Goal: Entertainment & Leisure: Consume media (video, audio)

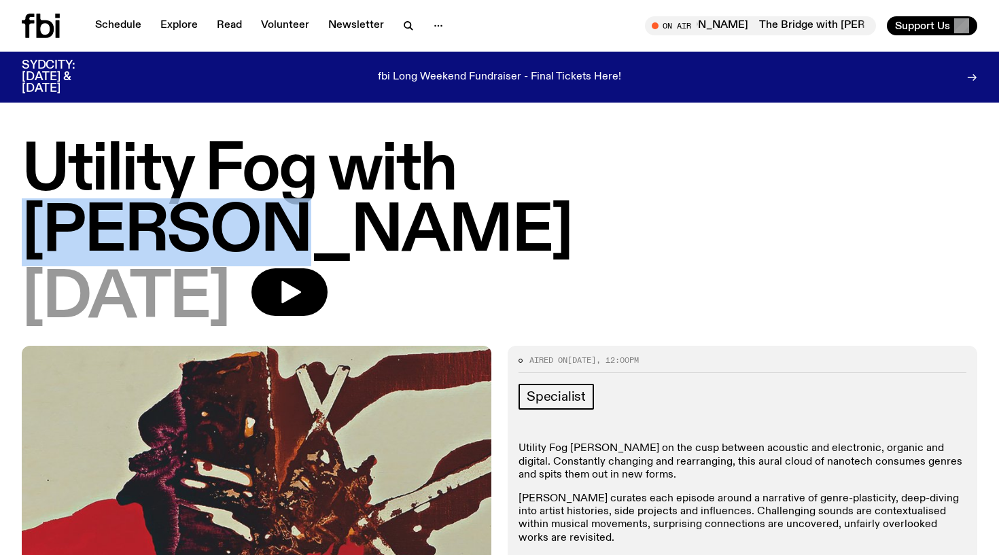
drag, startPoint x: 697, startPoint y: 167, endPoint x: 472, endPoint y: 167, distance: 225.6
click at [472, 167] on h1 "Utility Fog with [PERSON_NAME]" at bounding box center [500, 202] width 956 height 122
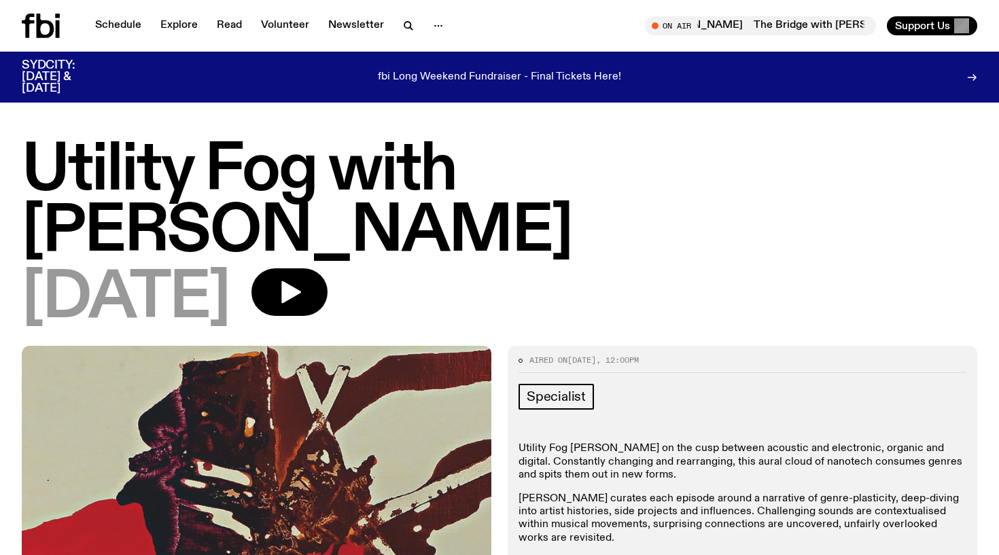
click at [602, 268] on div "[DATE]" at bounding box center [500, 298] width 956 height 61
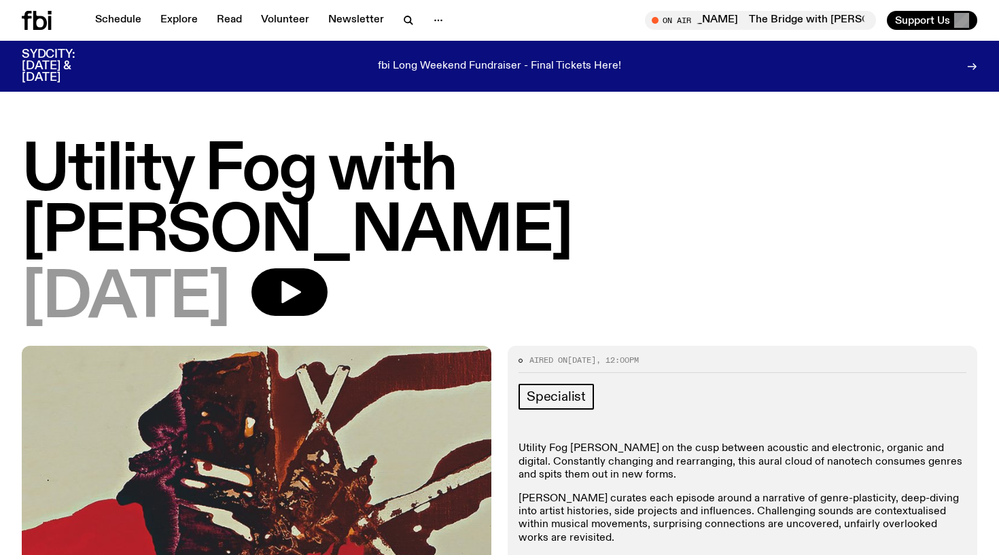
scroll to position [142, 0]
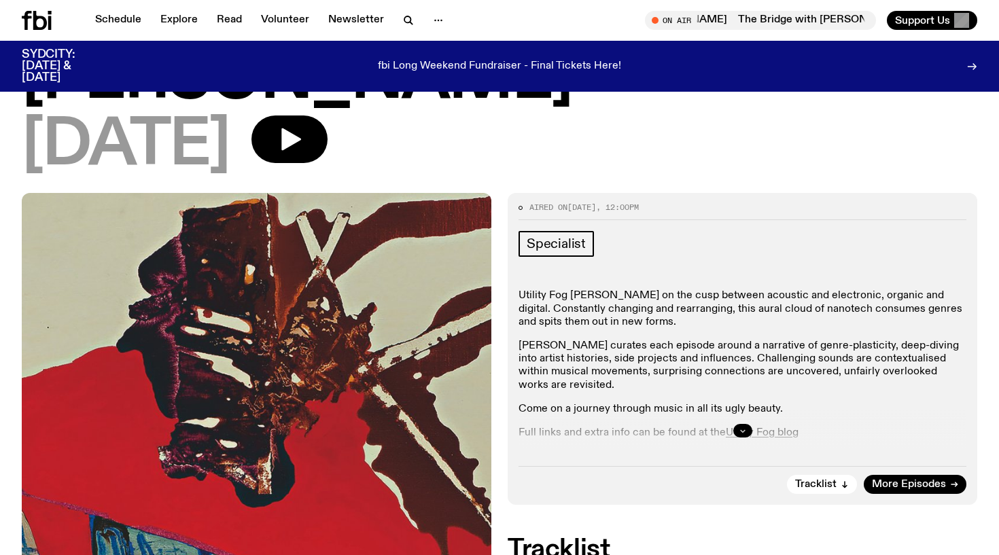
click at [746, 427] on icon "button" at bounding box center [743, 431] width 8 height 8
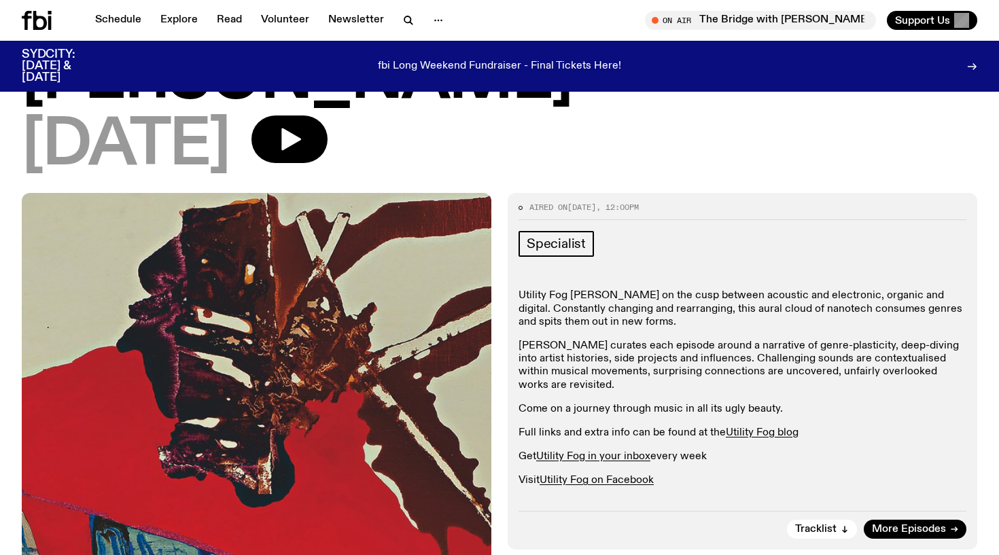
click at [621, 500] on link "[PERSON_NAME] on Instagram" at bounding box center [617, 505] width 154 height 11
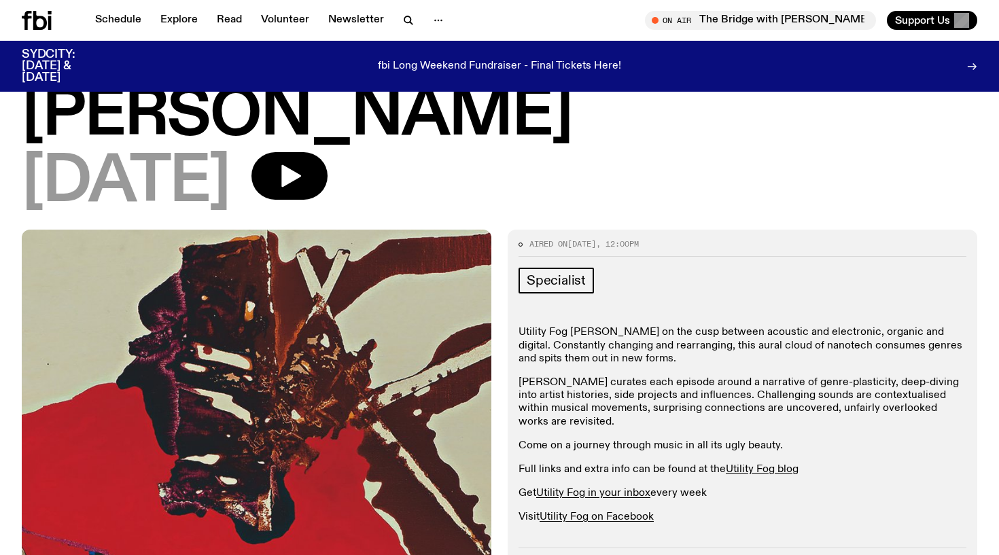
scroll to position [86, 0]
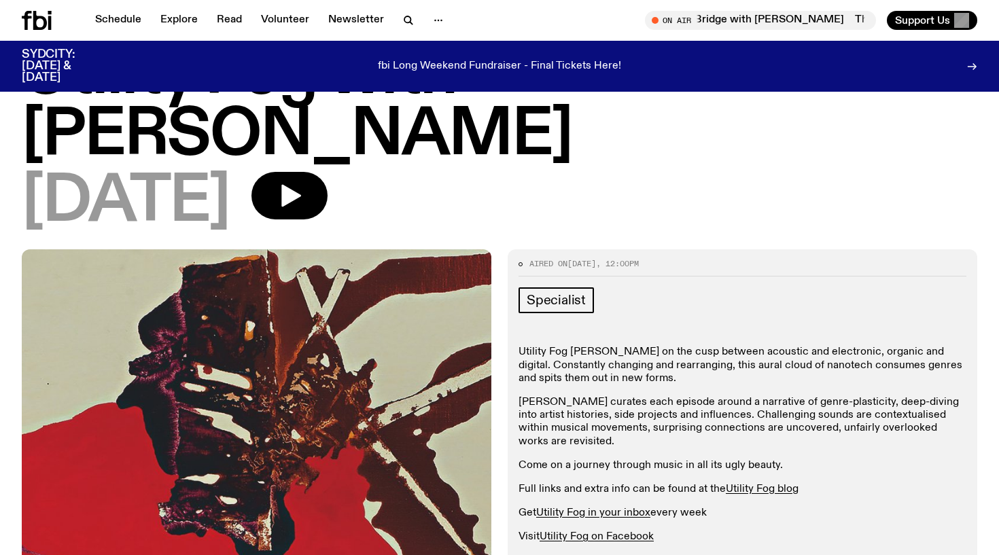
click at [658, 172] on div "[DATE]" at bounding box center [500, 202] width 956 height 61
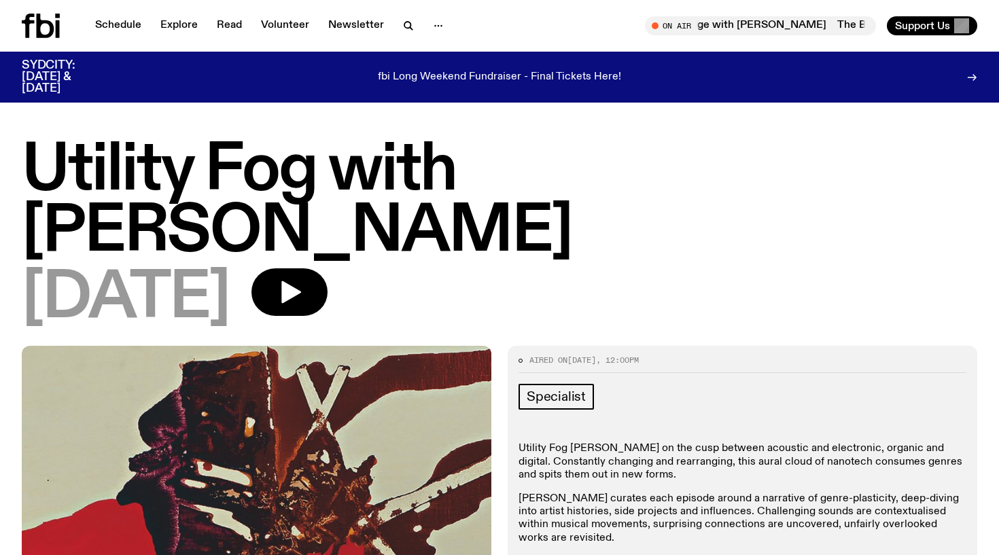
scroll to position [0, 0]
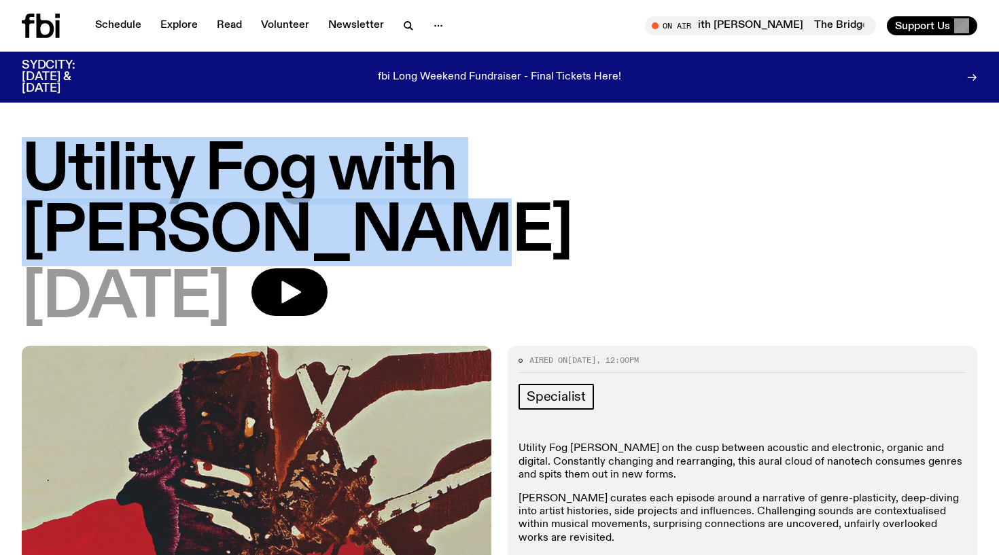
drag, startPoint x: 786, startPoint y: 167, endPoint x: 41, endPoint y: 173, distance: 744.9
click at [41, 173] on h1 "Utility Fog with [PERSON_NAME]" at bounding box center [500, 202] width 956 height 122
copy h1 "Utility Fog with [PERSON_NAME]"
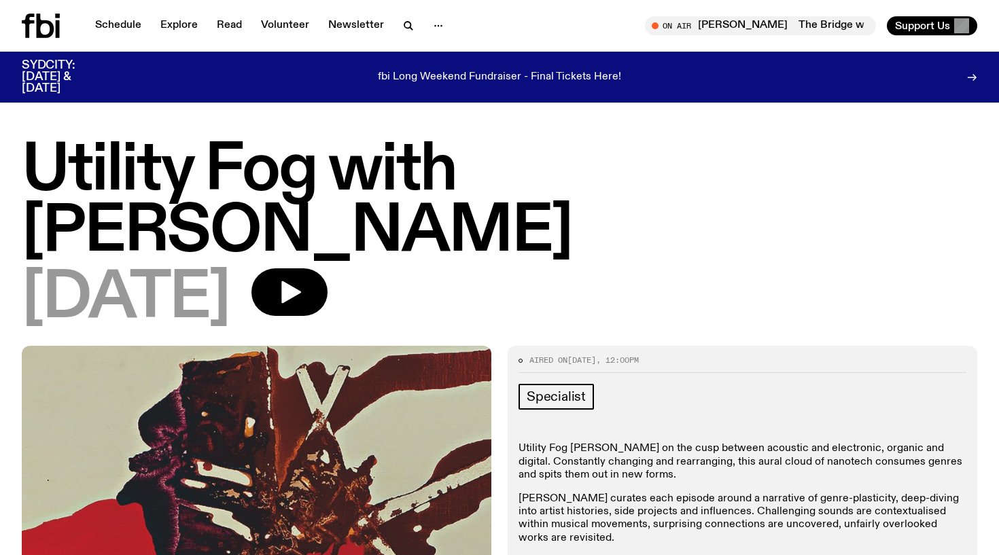
click at [593, 170] on h1 "Utility Fog with [PERSON_NAME]" at bounding box center [500, 202] width 956 height 122
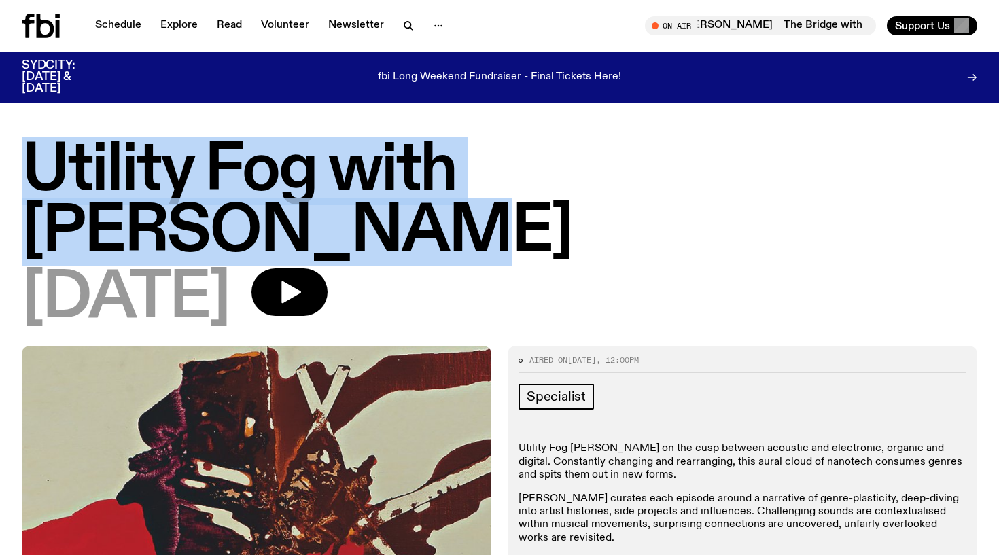
drag, startPoint x: 781, startPoint y: 171, endPoint x: 0, endPoint y: 182, distance: 781.0
click at [0, 182] on div "Utility Fog with [PERSON_NAME] [DATE]" at bounding box center [499, 243] width 999 height 205
copy h1 "Utility Fog with [PERSON_NAME]"
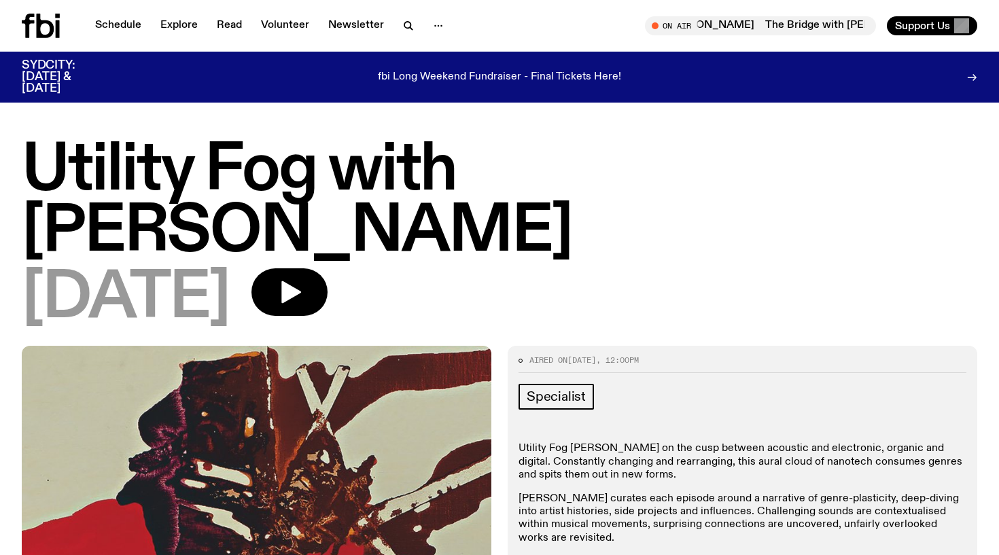
click at [273, 169] on h1 "Utility Fog with [PERSON_NAME]" at bounding box center [500, 202] width 956 height 122
